Goal: Transaction & Acquisition: Purchase product/service

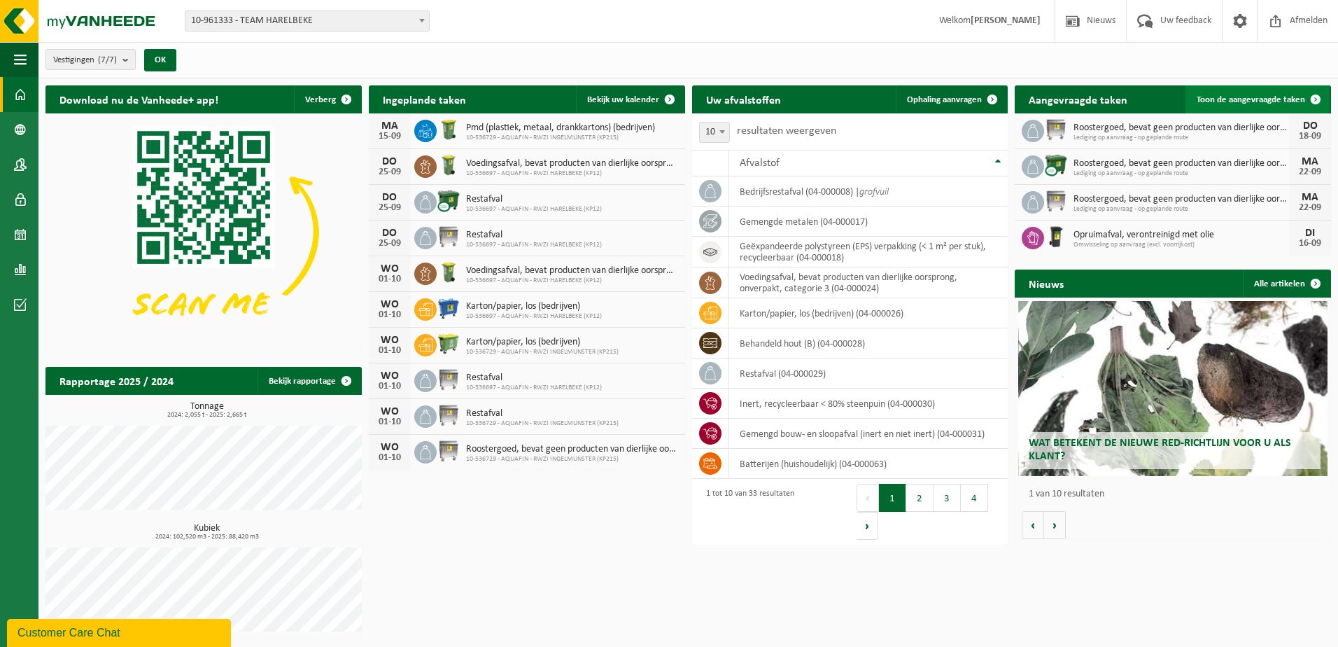
click at [1261, 100] on span "Toon de aangevraagde taken" at bounding box center [1251, 99] width 108 height 9
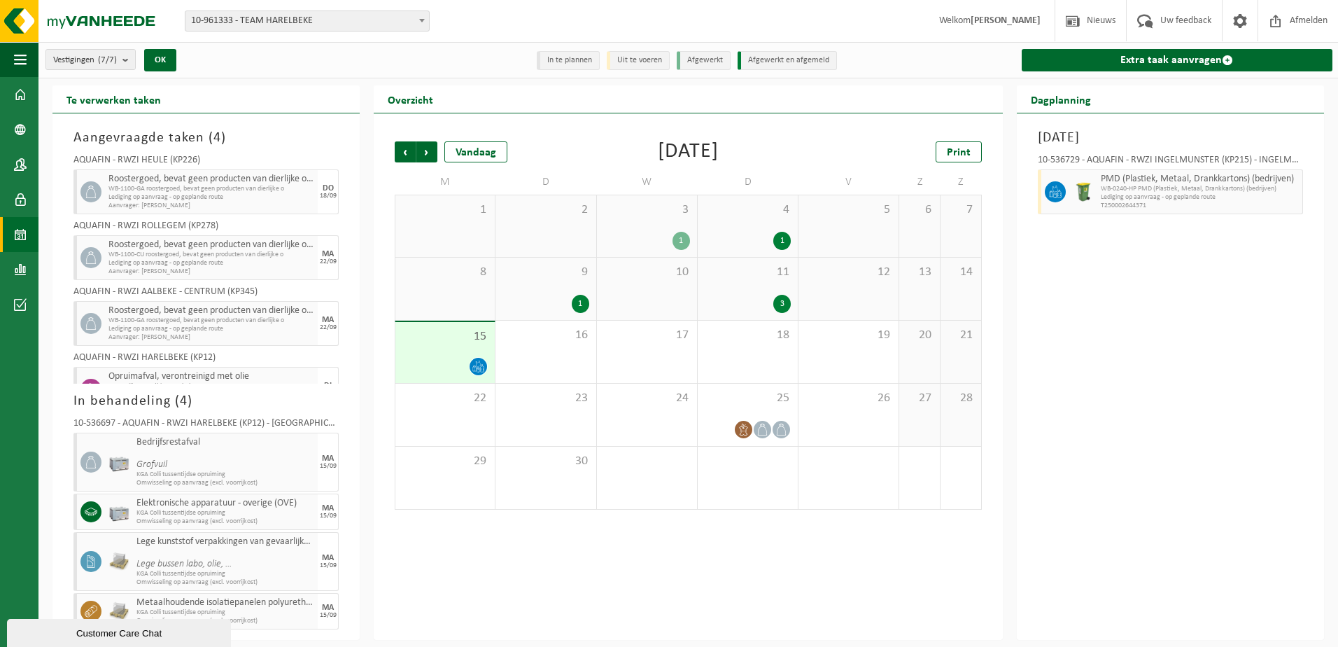
drag, startPoint x: 347, startPoint y: 305, endPoint x: 347, endPoint y: 324, distance: 18.9
click at [347, 324] on div "Aangevraagde taken ( 4 ) AQUAFIN - RWZI HEULE (KP226) Roostergoed, bevat geen p…" at bounding box center [205, 376] width 307 height 526
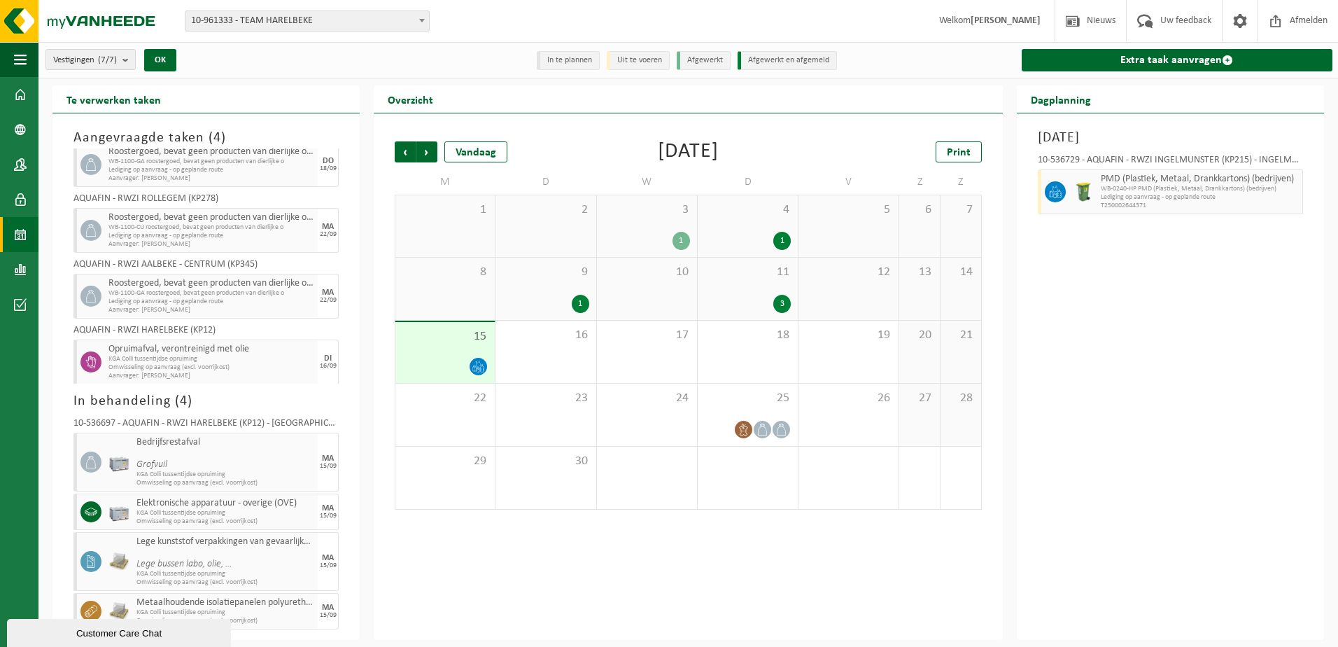
scroll to position [30, 0]
click at [389, 587] on div "Vorige Volgende Vandaag September 2025 Print M D W D V Z Z 1 2 3 1 4 1 5 6 7 8 …" at bounding box center [688, 376] width 629 height 526
click at [747, 425] on icon at bounding box center [744, 429] width 12 height 12
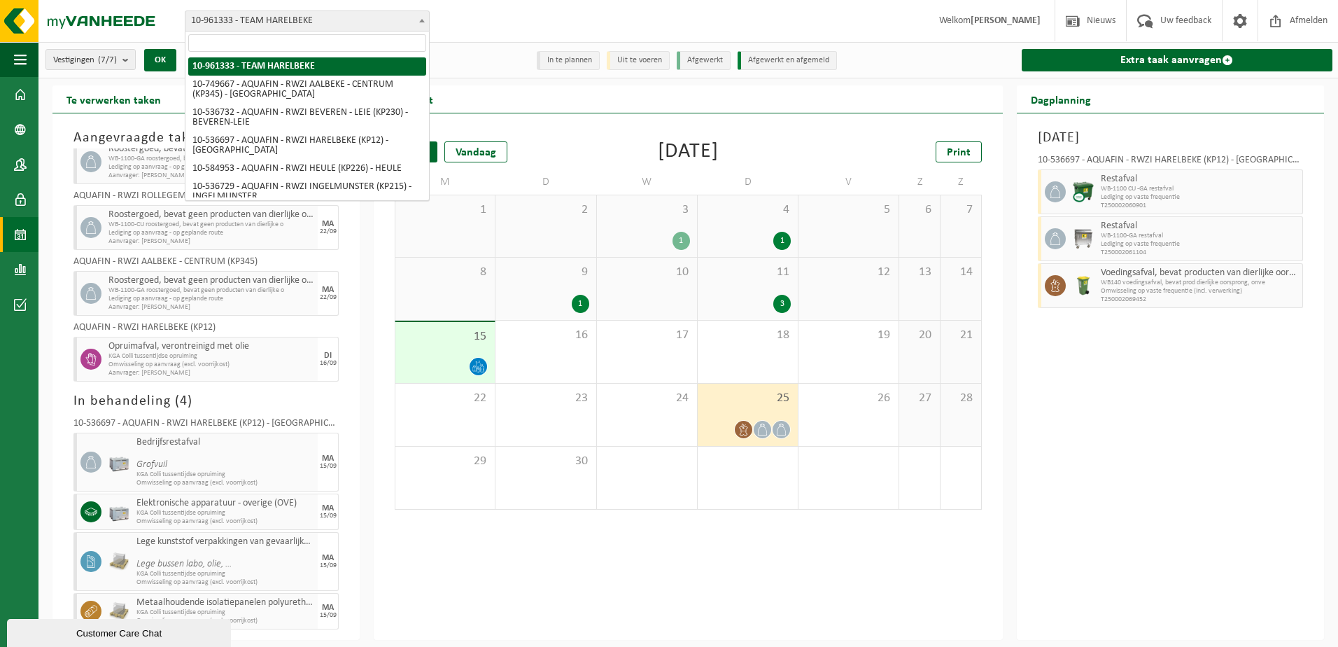
click at [417, 17] on span at bounding box center [422, 20] width 14 height 18
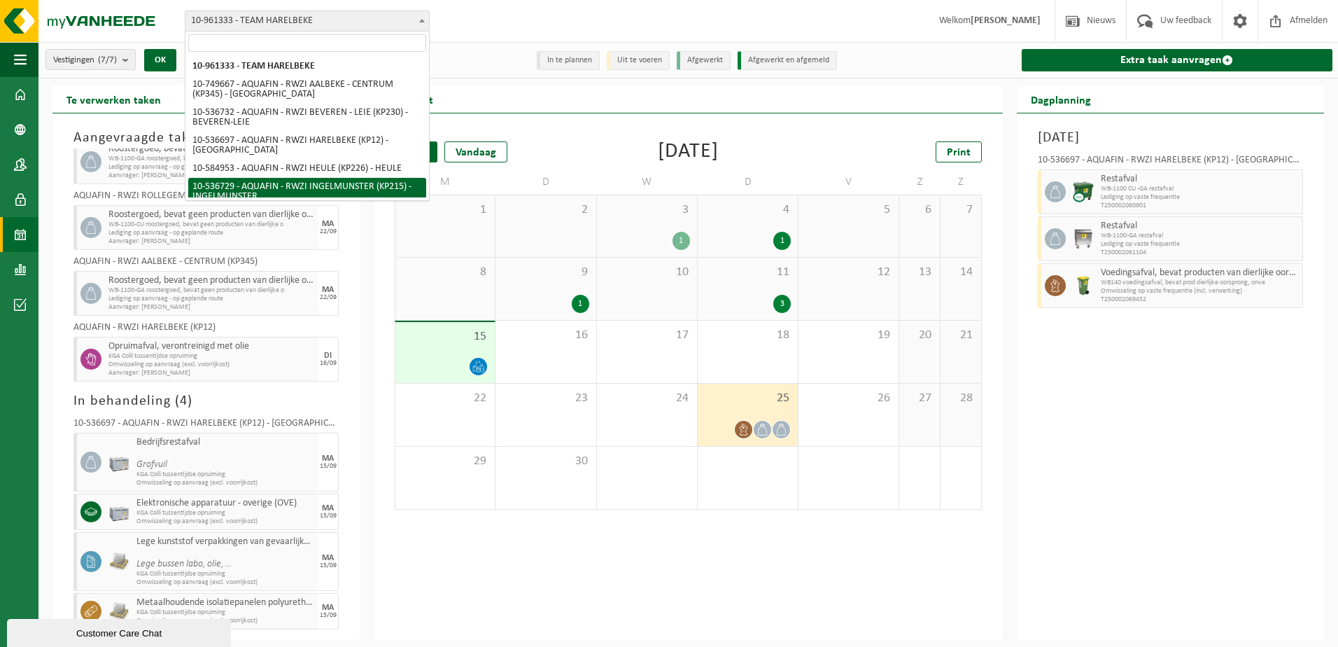
select select "3175"
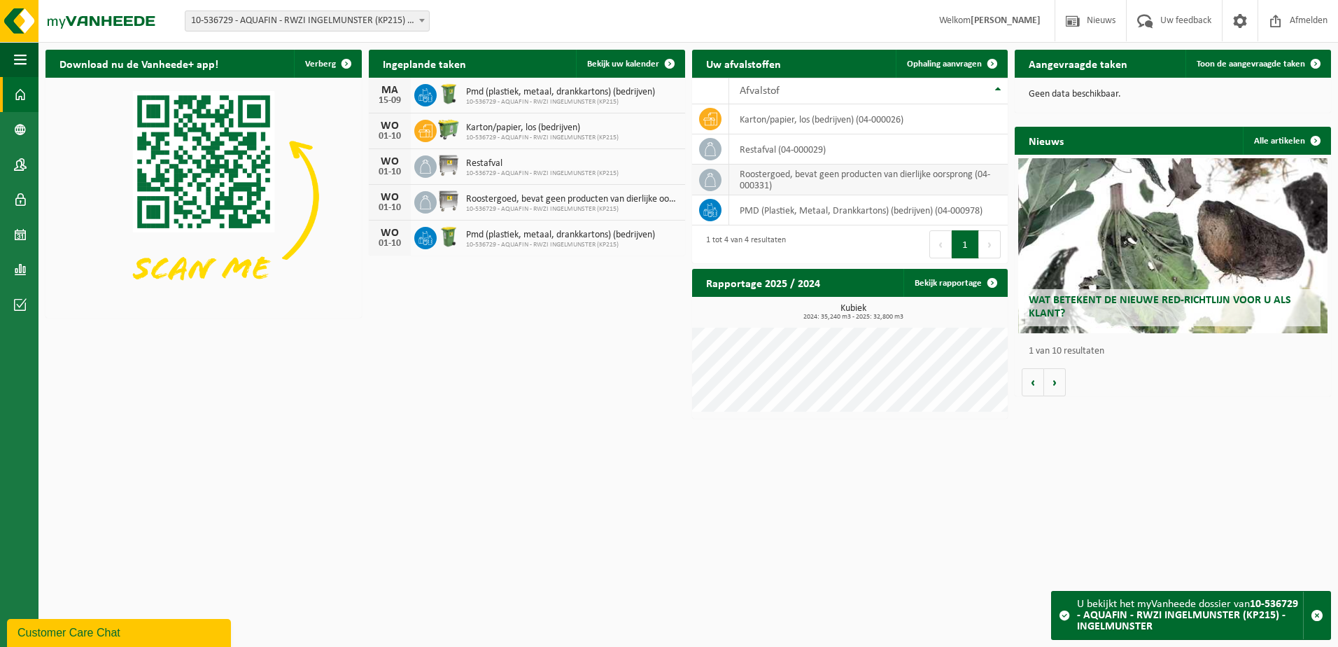
click at [833, 176] on td "roostergoed, bevat geen producten van dierlijke oorsprong (04-000331)" at bounding box center [868, 179] width 279 height 31
click at [706, 179] on icon at bounding box center [710, 180] width 14 height 14
click at [955, 66] on span "Ophaling aanvragen" at bounding box center [944, 63] width 75 height 9
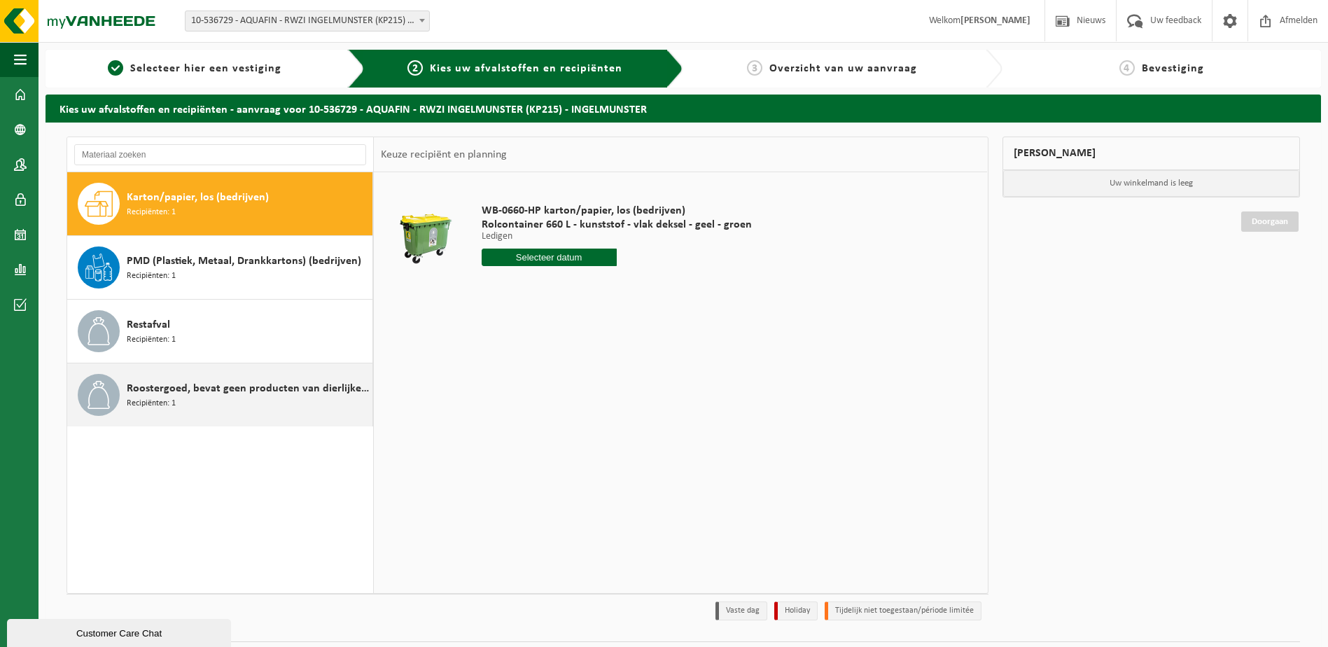
click at [201, 384] on span "Roostergoed, bevat geen producten van dierlijke oorsprong" at bounding box center [248, 388] width 242 height 17
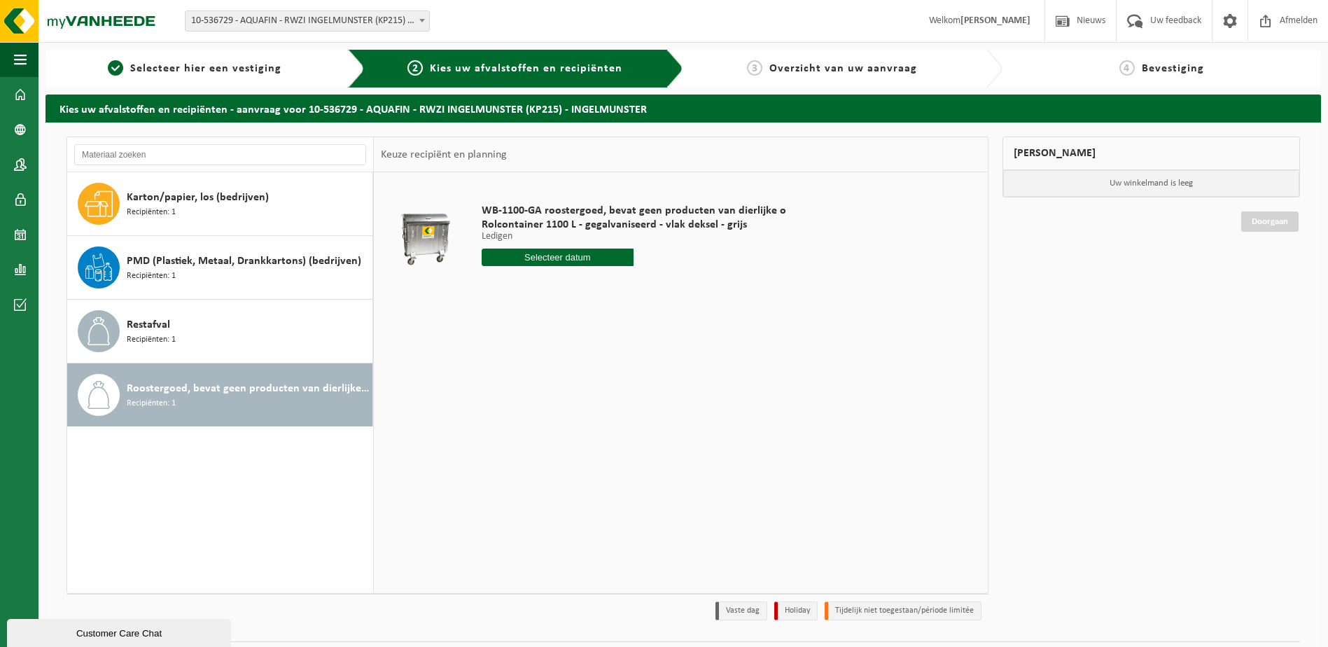
click at [578, 257] on input "text" at bounding box center [558, 256] width 153 height 17
click at [525, 404] on div "23" at bounding box center [519, 404] width 24 height 22
type input "Van 2025-09-23"
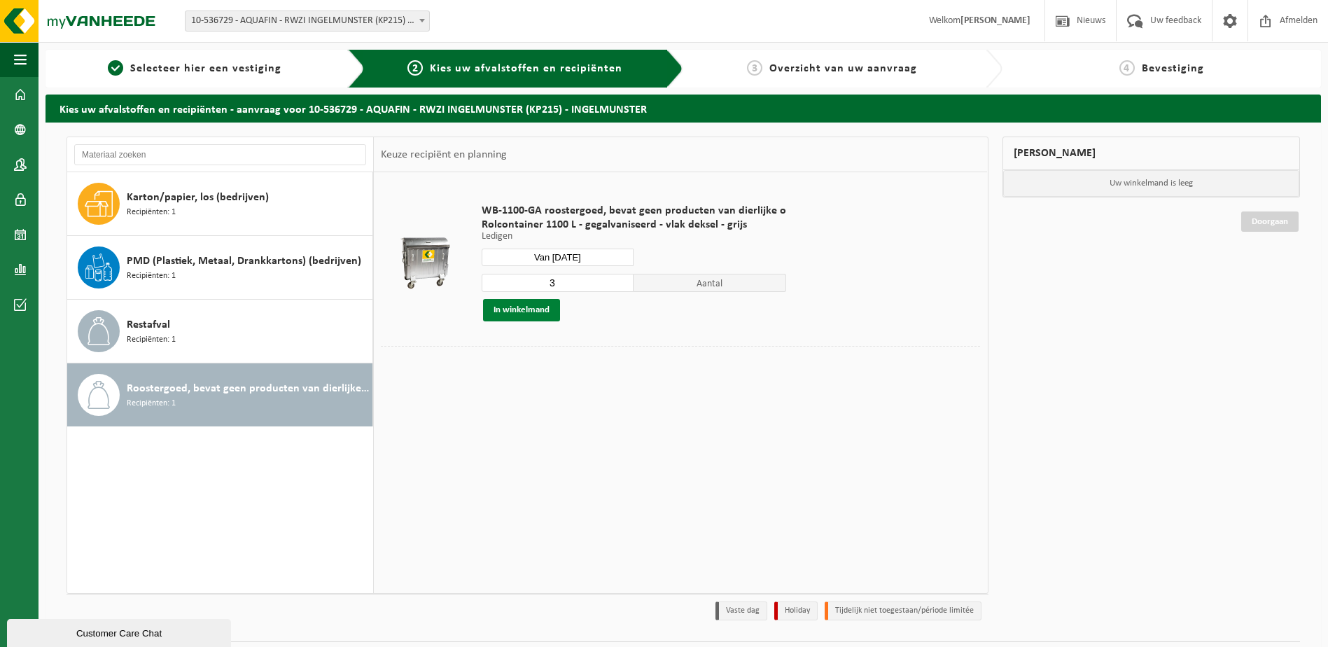
click at [533, 306] on button "In winkelmand" at bounding box center [521, 310] width 77 height 22
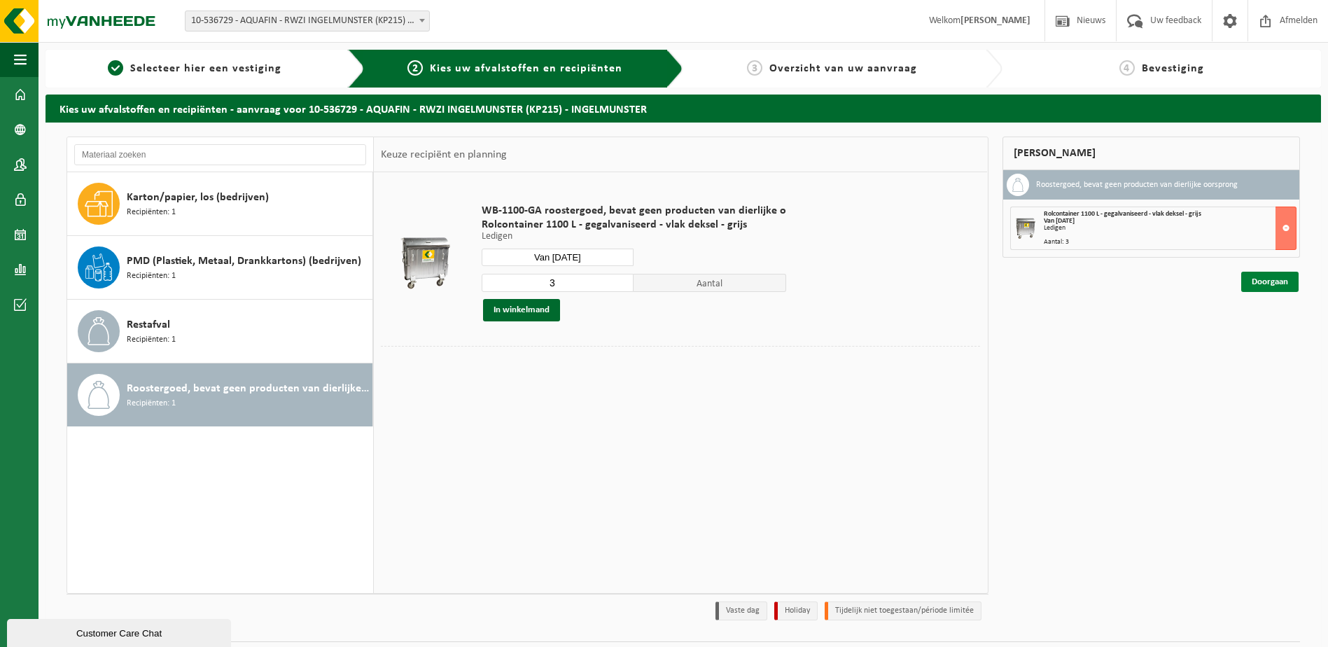
click at [1284, 283] on link "Doorgaan" at bounding box center [1269, 282] width 57 height 20
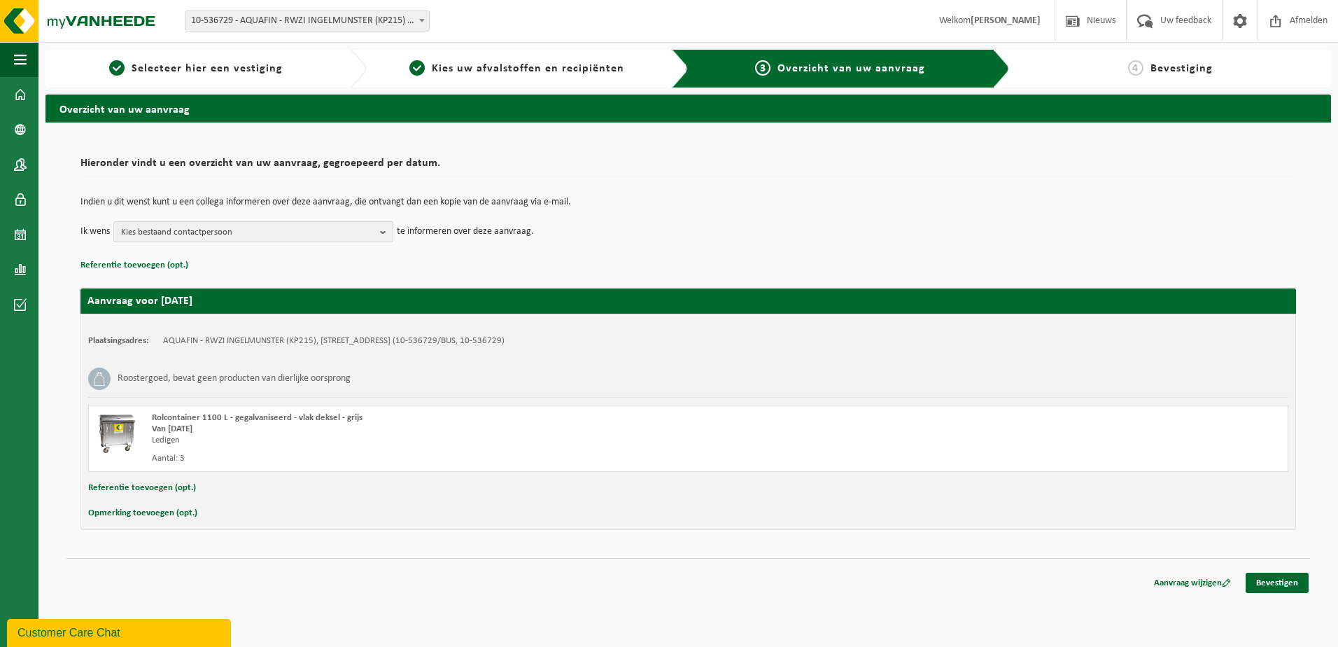
click at [386, 232] on b "button" at bounding box center [386, 232] width 13 height 20
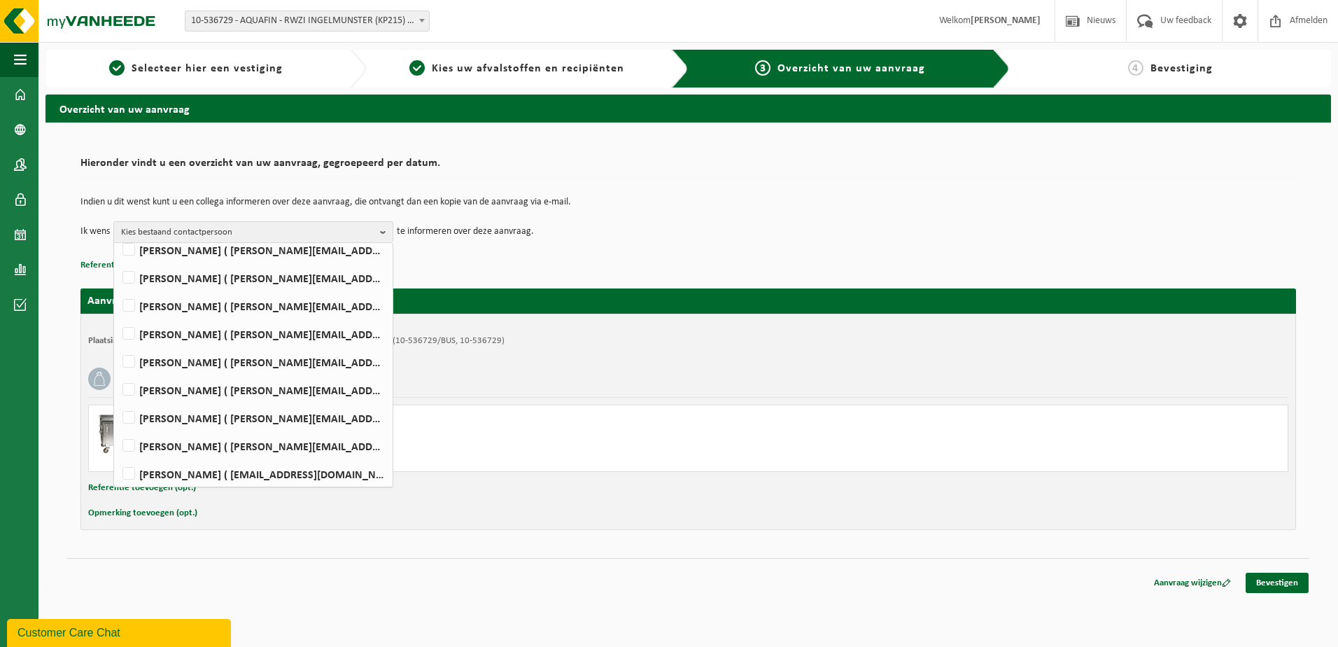
scroll to position [146, 0]
click at [129, 413] on label "Nico Duyck ( nico.duyck@aquafin.be )" at bounding box center [253, 415] width 266 height 21
click at [118, 398] on input "Nico Duyck ( nico.duyck@aquafin.be )" at bounding box center [117, 398] width 1 height 1
checkbox input "true"
click at [724, 246] on div "Indien u dit wenst kunt u een collega informeren over deze aanvraag, die ontvan…" at bounding box center [688, 219] width 1216 height 73
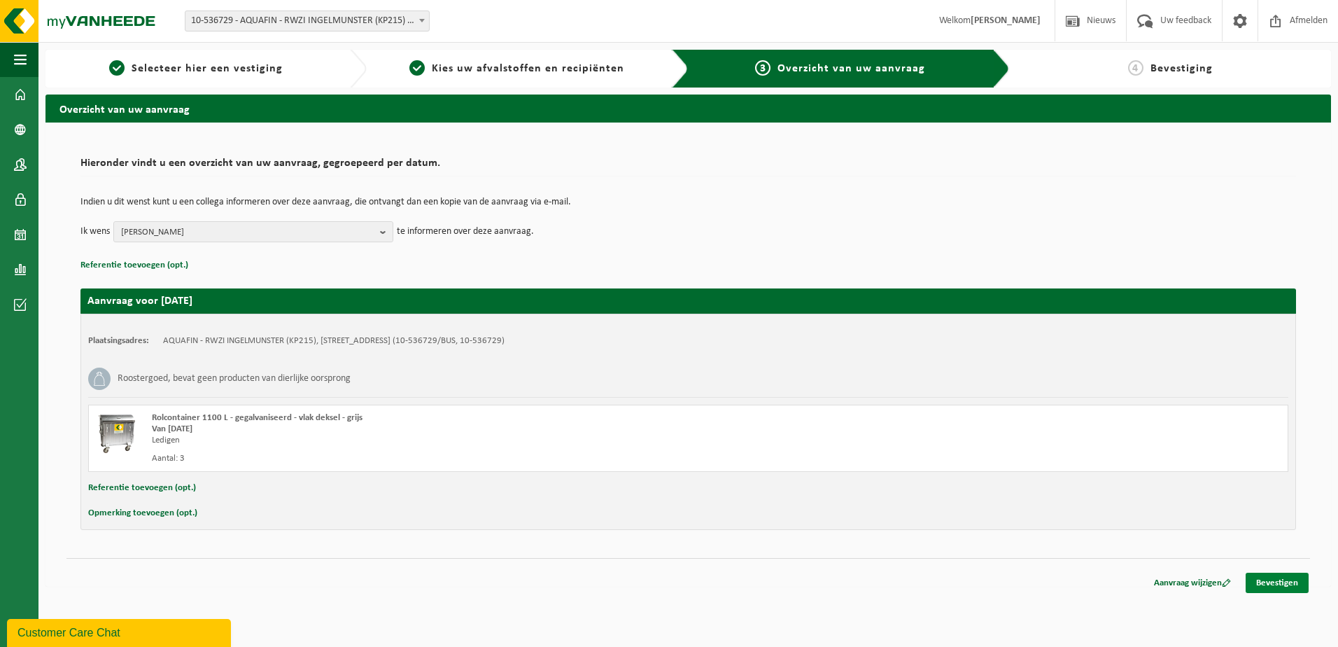
click at [1277, 587] on link "Bevestigen" at bounding box center [1277, 583] width 63 height 20
